Goal: Information Seeking & Learning: Learn about a topic

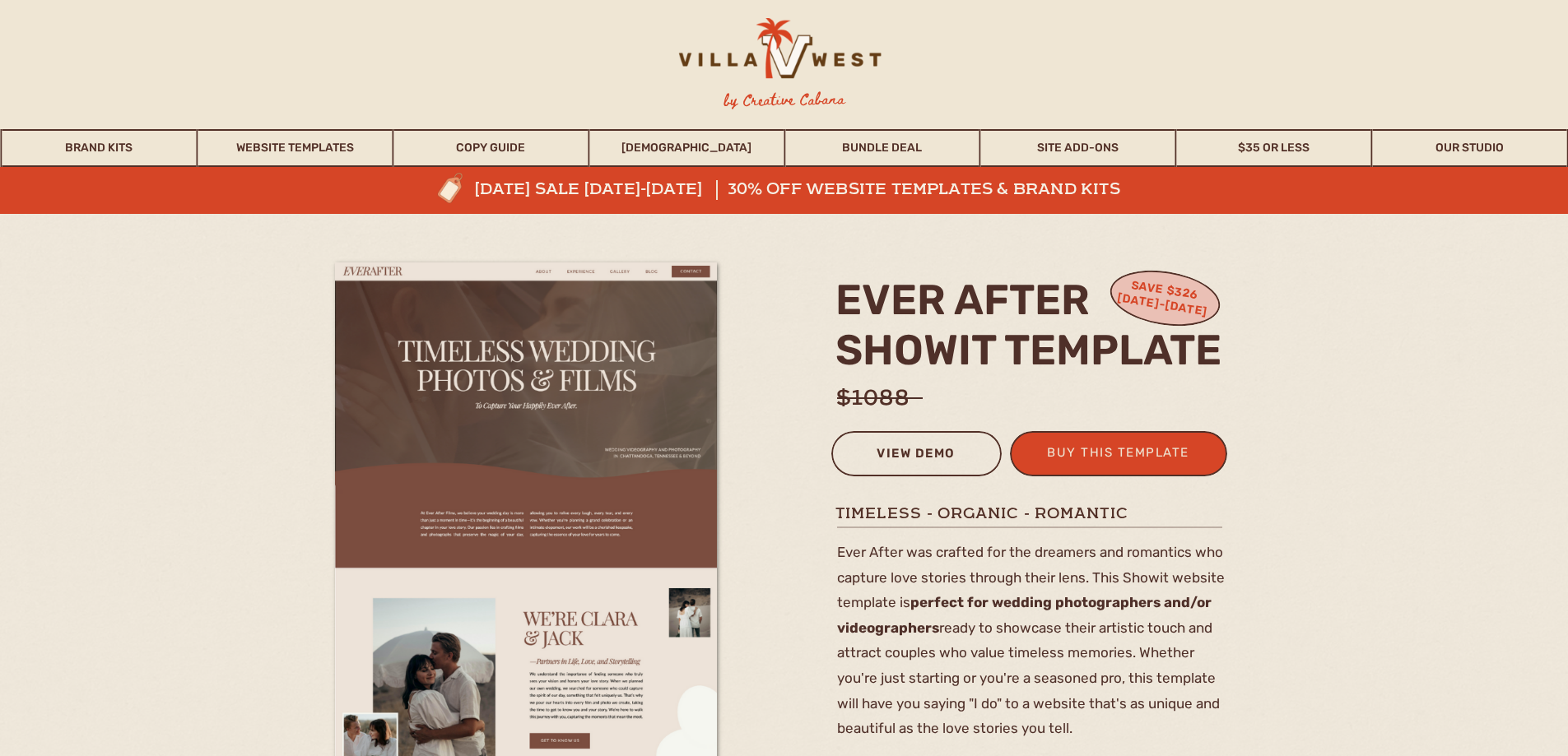
click at [926, 460] on div "view demo" at bounding box center [916, 456] width 149 height 28
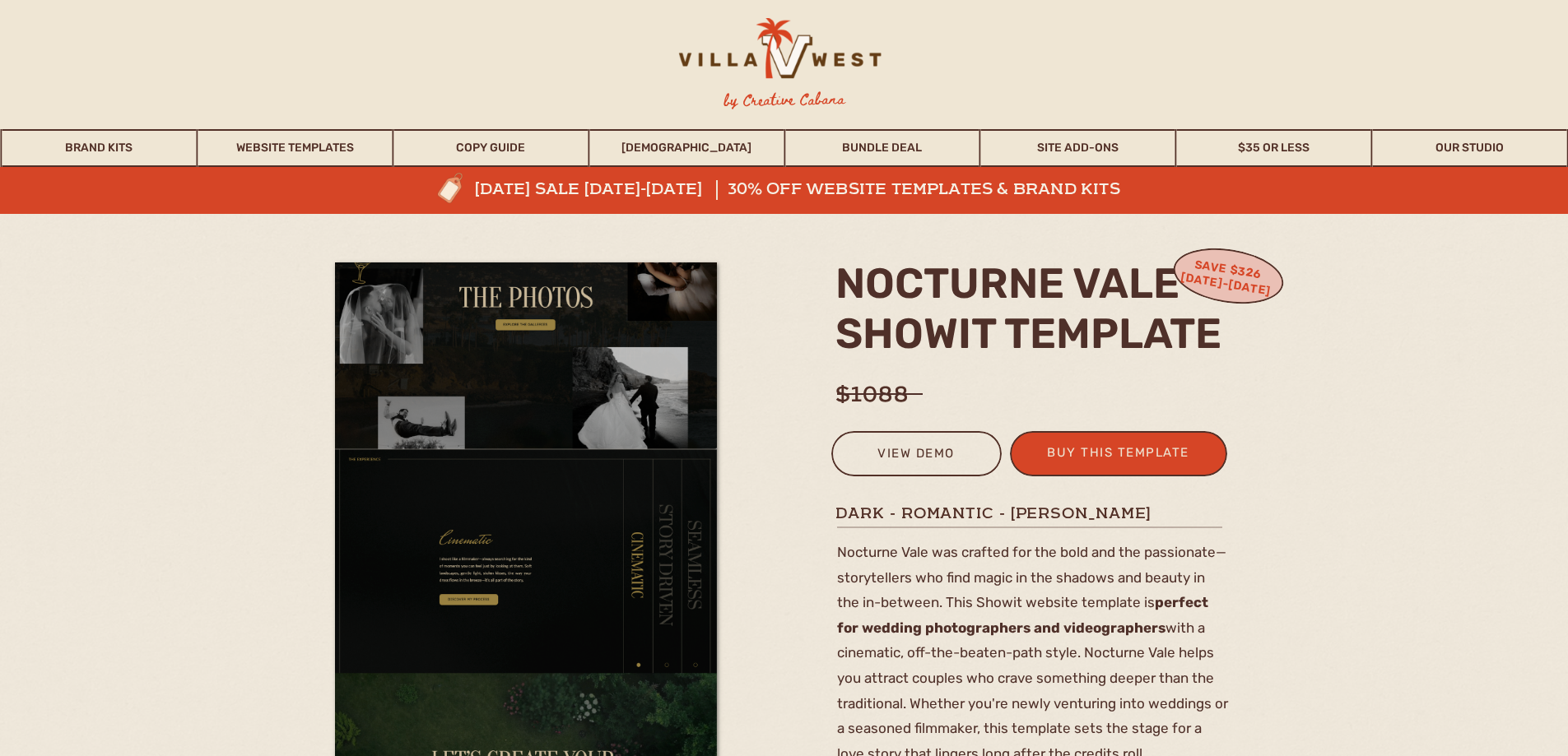
click at [517, 386] on img at bounding box center [526, 263] width 382 height 2291
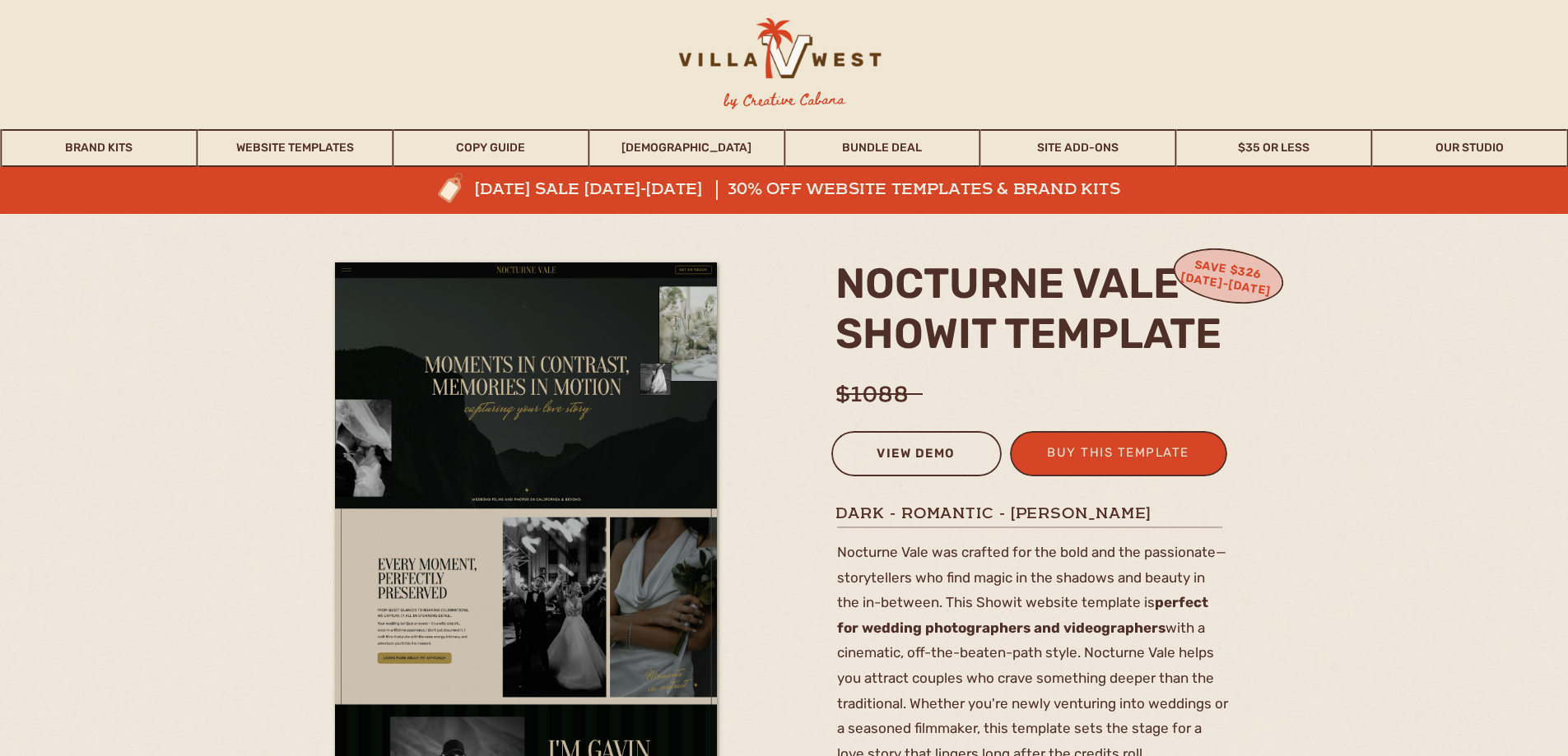
click at [947, 460] on div "view demo" at bounding box center [916, 456] width 149 height 28
click at [910, 453] on div "view demo" at bounding box center [916, 456] width 149 height 28
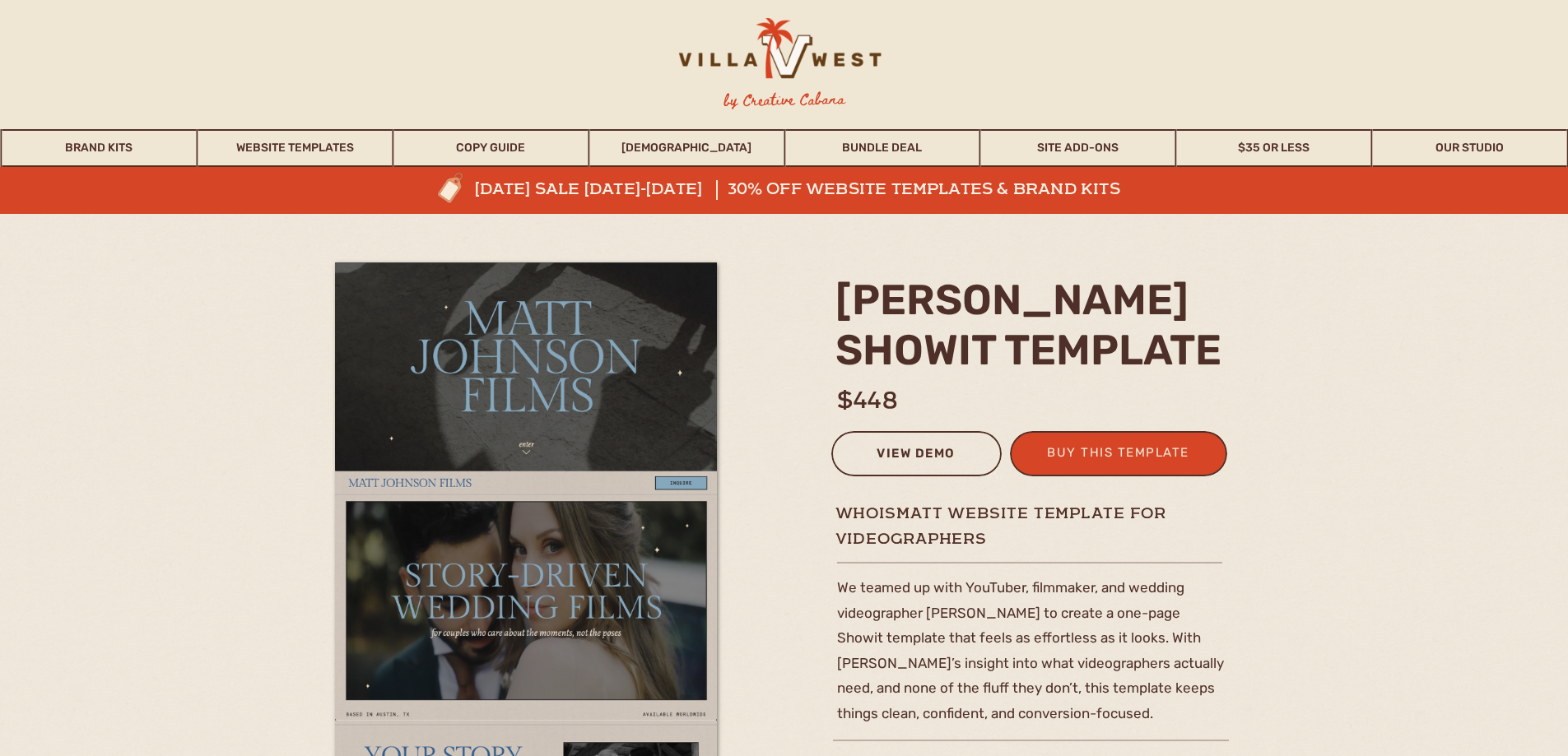
click at [923, 457] on div "view demo" at bounding box center [916, 456] width 149 height 28
